Goal: Task Accomplishment & Management: Manage account settings

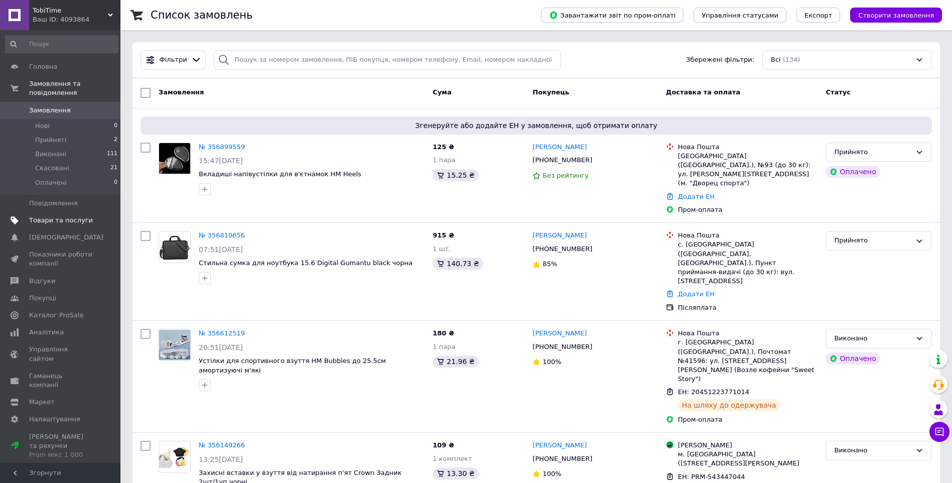
click at [58, 216] on span "Товари та послуги" at bounding box center [61, 220] width 64 height 9
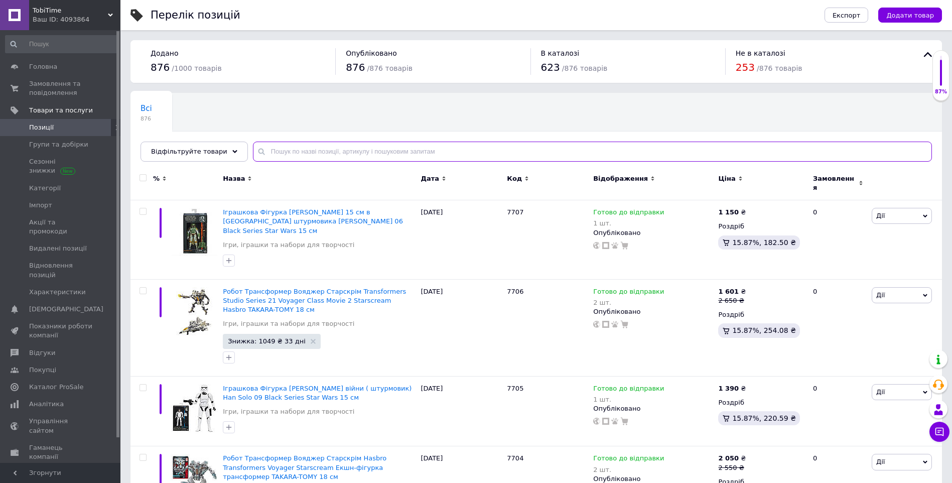
click at [290, 146] on input "text" at bounding box center [592, 152] width 679 height 20
paste input "00516"
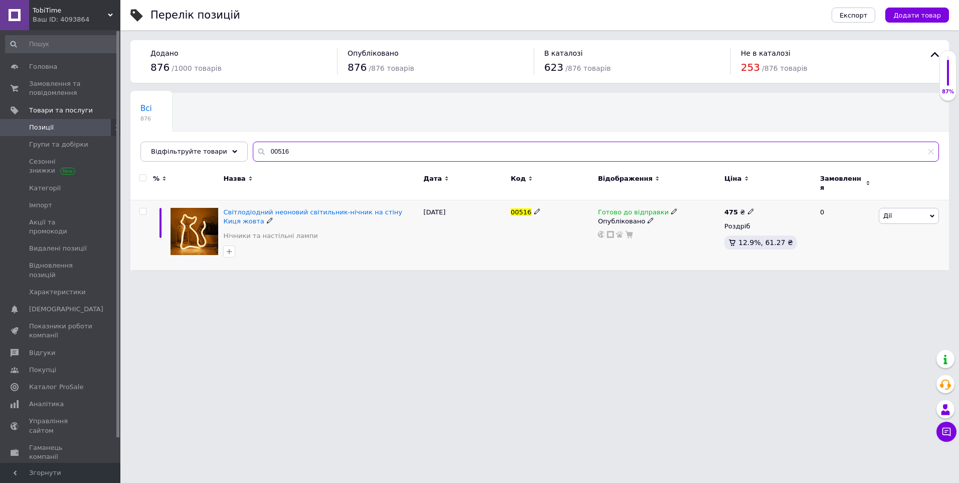
type input "00516"
click at [671, 208] on icon at bounding box center [674, 211] width 6 height 6
click at [700, 236] on li "Немає в наявності" at bounding box center [725, 243] width 95 height 14
click at [600, 259] on div "Готово до відправки Наявність Немає в наявності В наявності Під замовлення Гото…" at bounding box center [659, 235] width 126 height 70
